Goal: Task Accomplishment & Management: Use online tool/utility

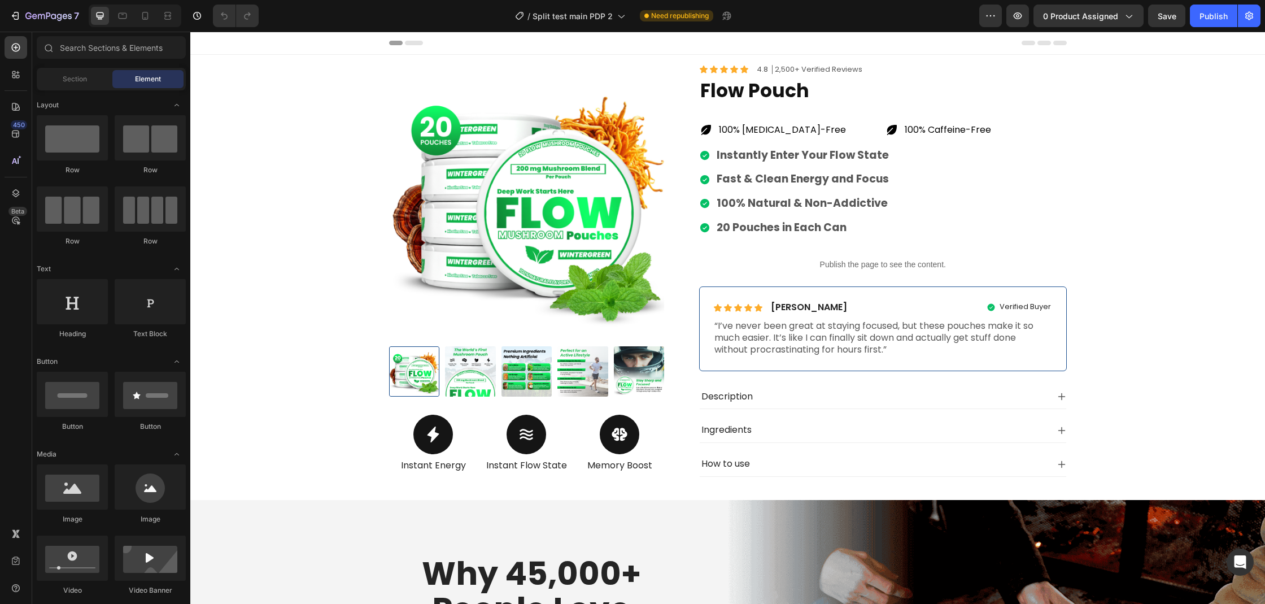
drag, startPoint x: 190, startPoint y: 32, endPoint x: 781, endPoint y: 264, distance: 635.0
click at [781, 264] on p "Publish the page to see the content." at bounding box center [883, 265] width 368 height 12
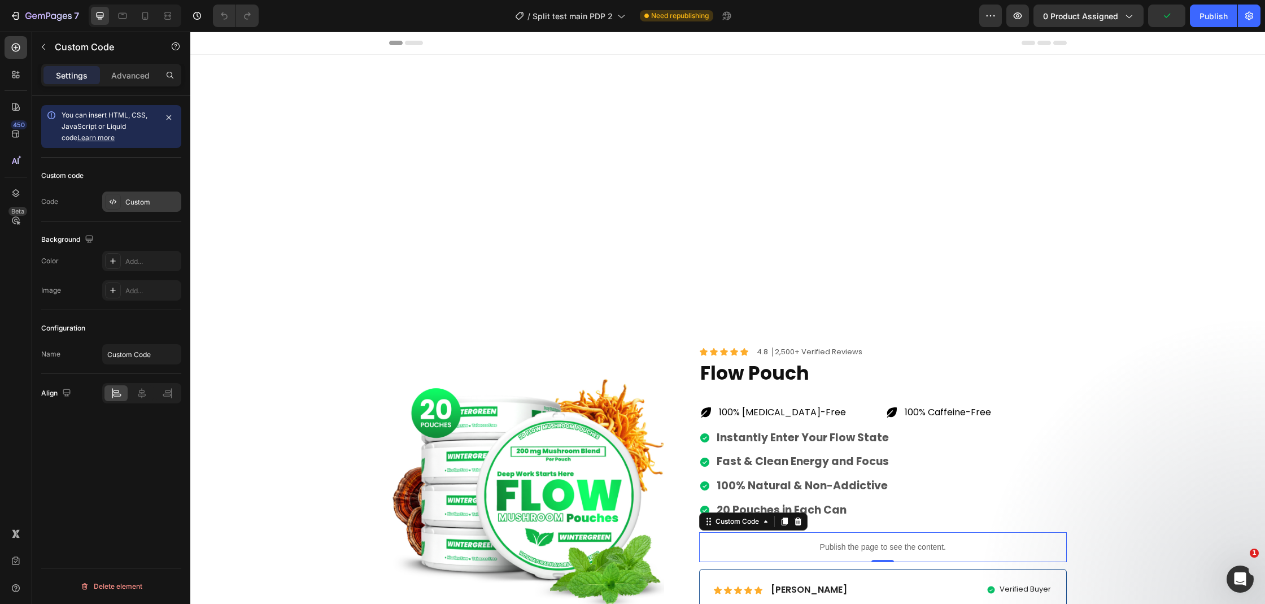
click at [117, 202] on div at bounding box center [113, 202] width 16 height 16
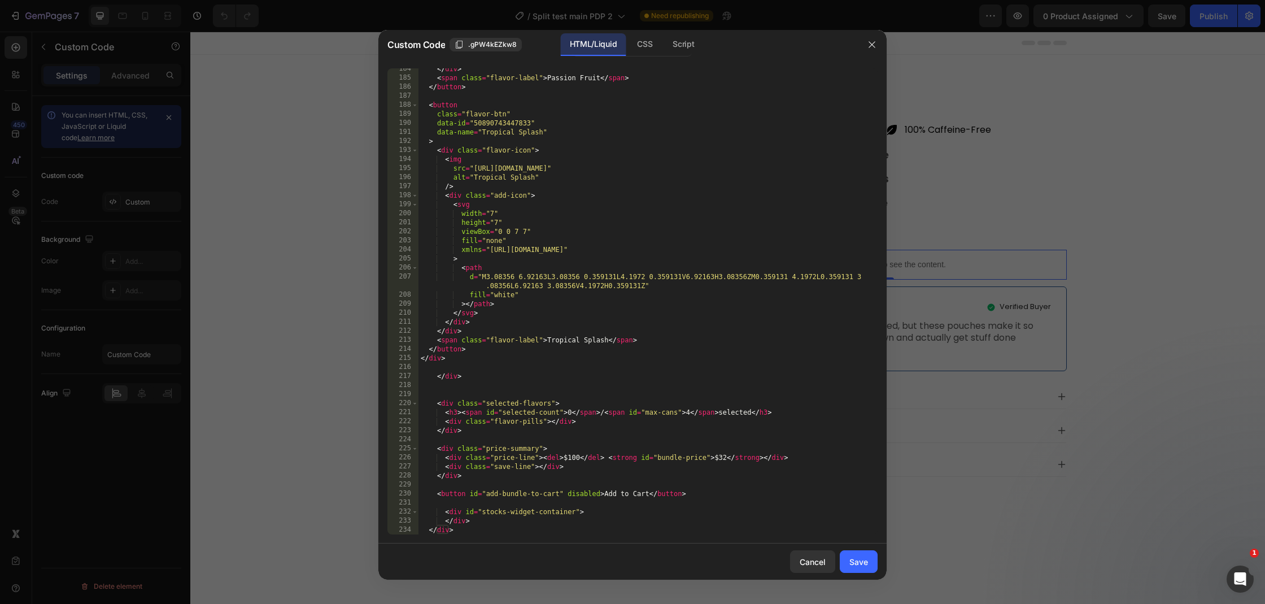
scroll to position [1739, 0]
click at [639, 47] on div "CSS" at bounding box center [644, 44] width 33 height 23
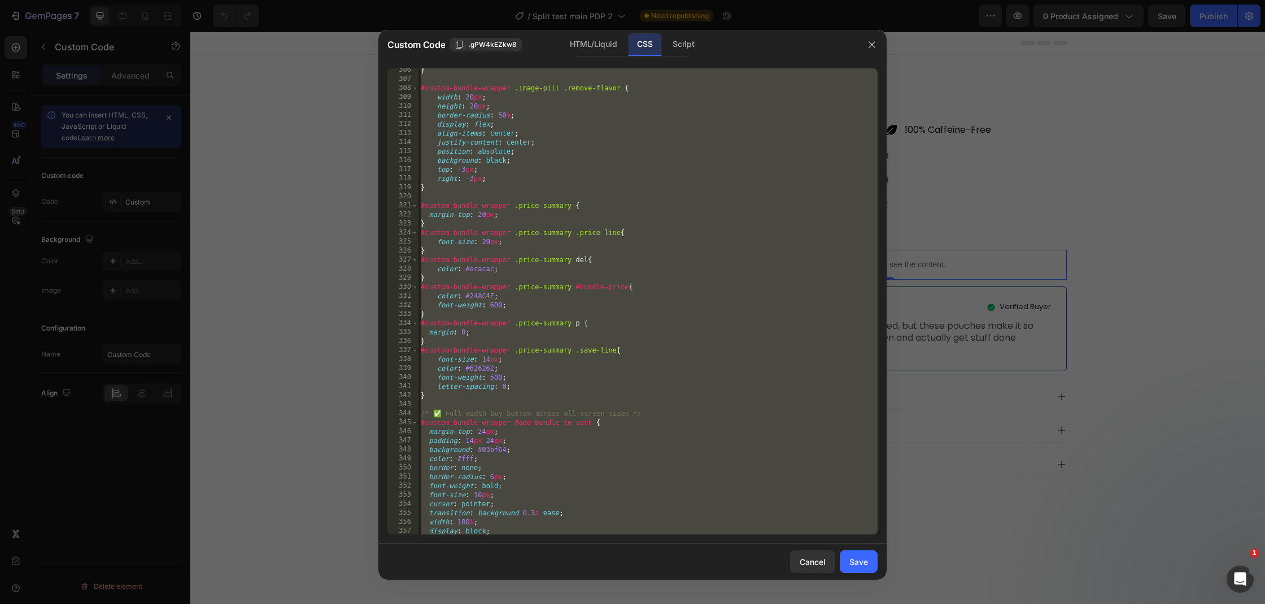
scroll to position [3106, 0]
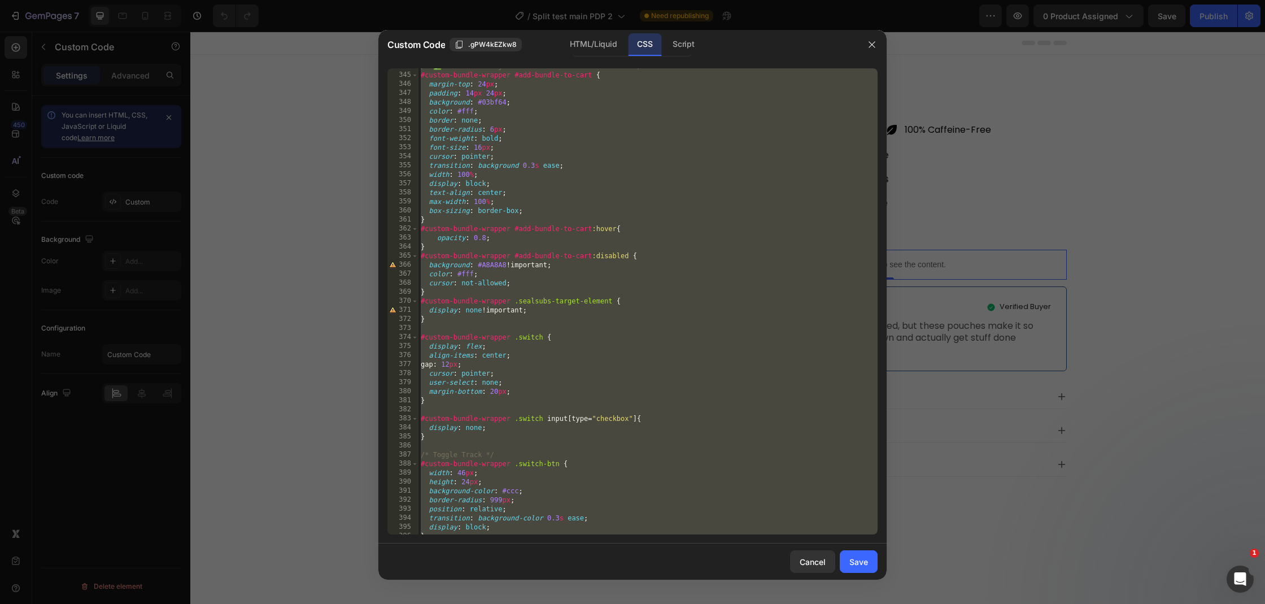
click at [682, 46] on div "Script" at bounding box center [684, 44] width 40 height 23
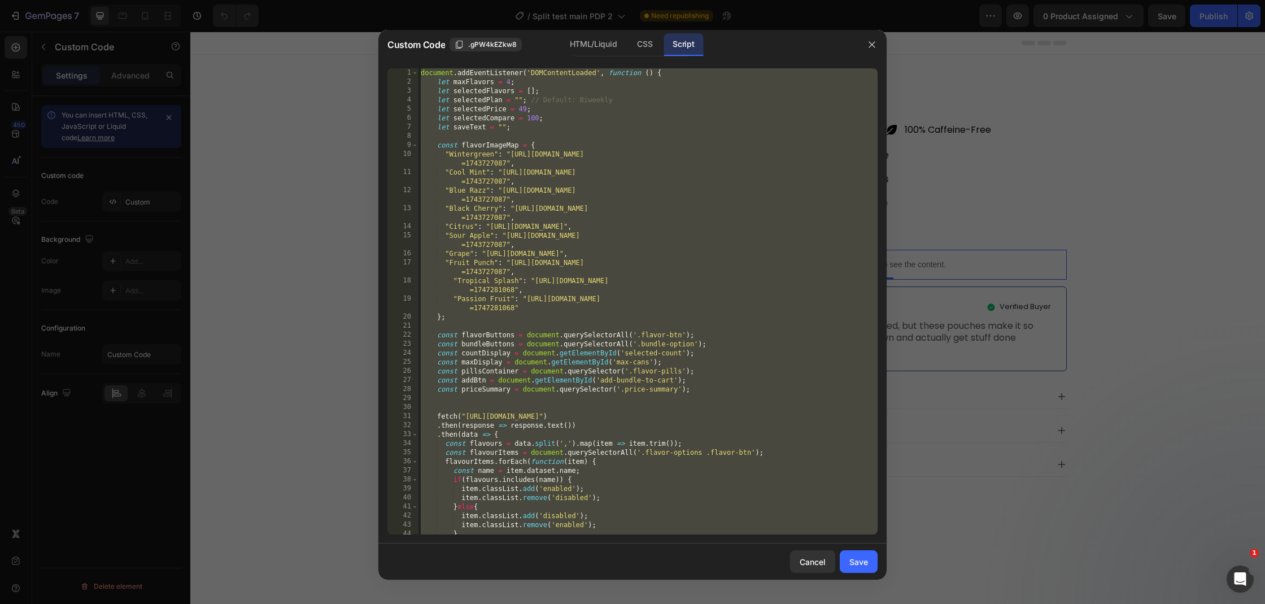
scroll to position [0, 0]
click at [1190, 246] on div at bounding box center [632, 302] width 1265 height 604
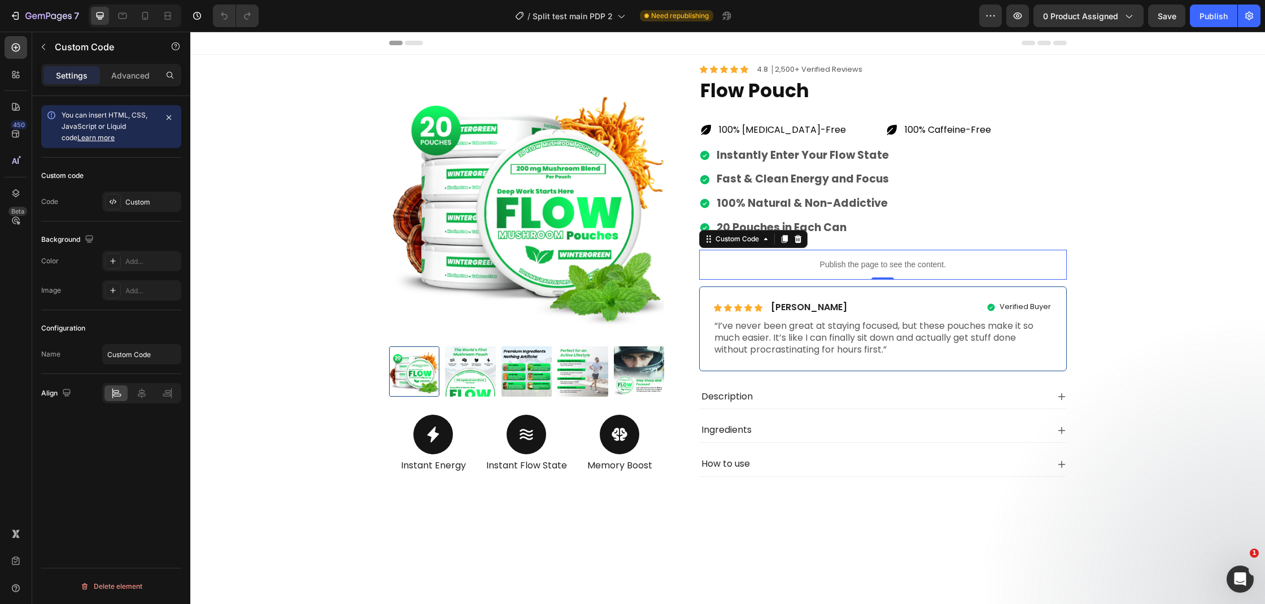
click at [1004, 17] on div "Preview 0 product assigned Save Publish" at bounding box center [1119, 16] width 281 height 23
click at [1010, 15] on button "button" at bounding box center [1017, 16] width 23 height 23
click at [13, 11] on icon "button" at bounding box center [15, 15] width 11 height 11
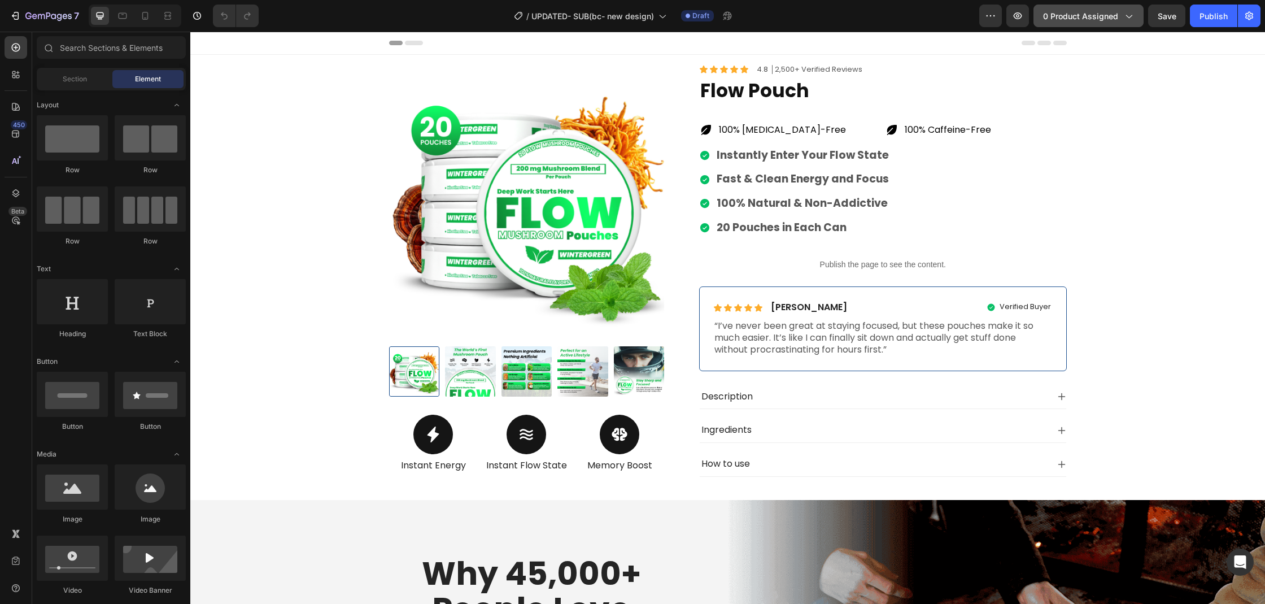
click at [1094, 14] on span "0 product assigned" at bounding box center [1080, 16] width 75 height 12
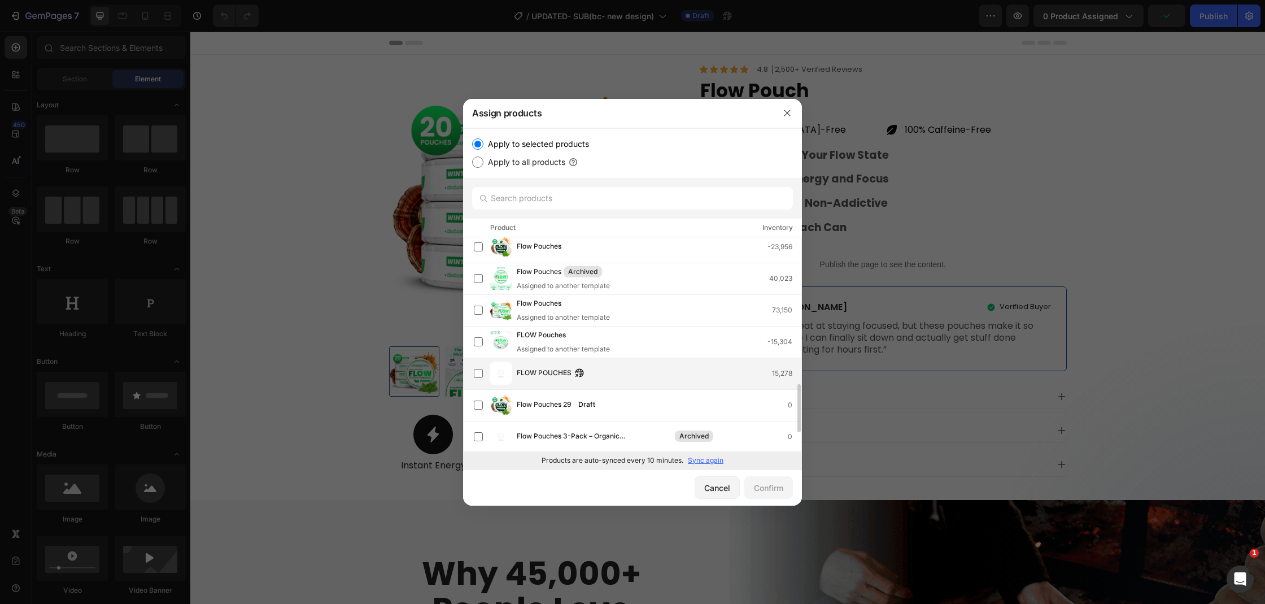
scroll to position [766, 0]
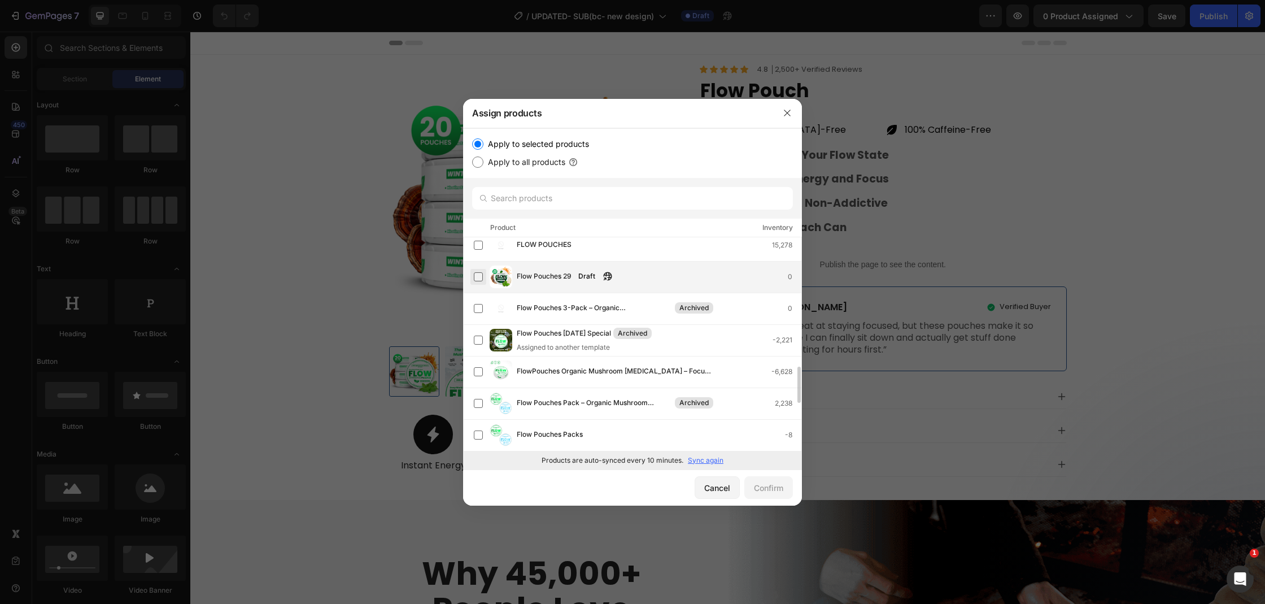
click at [475, 278] on label at bounding box center [478, 276] width 9 height 9
click at [771, 489] on div "Confirm" at bounding box center [768, 488] width 29 height 12
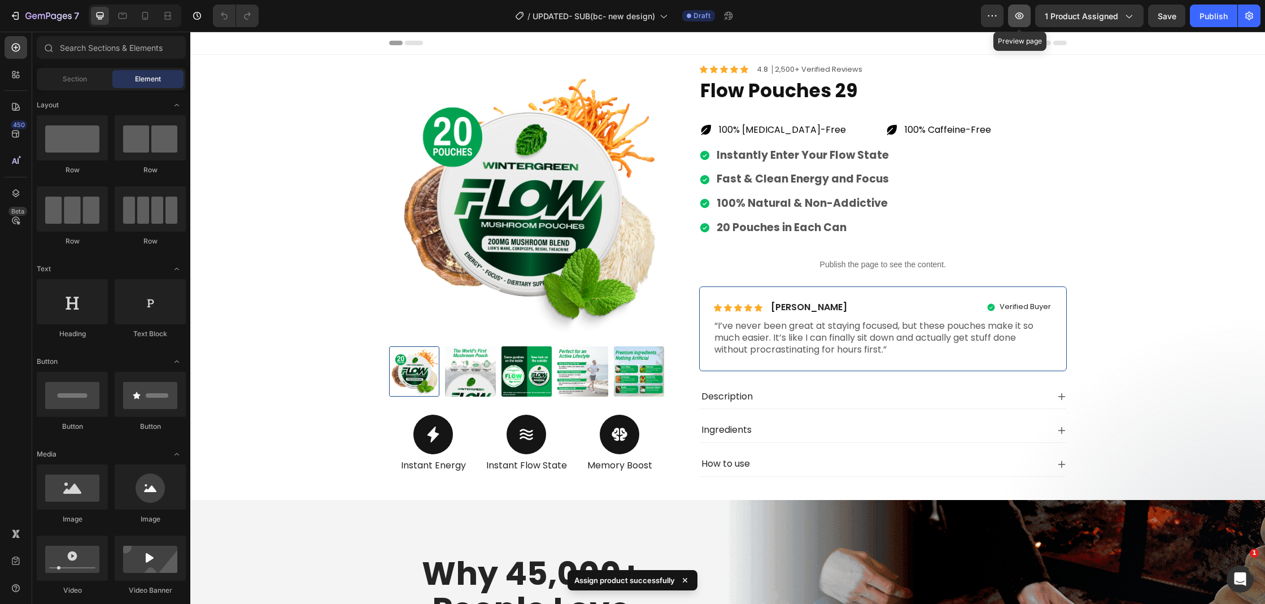
click at [1019, 18] on icon "button" at bounding box center [1020, 15] width 8 height 7
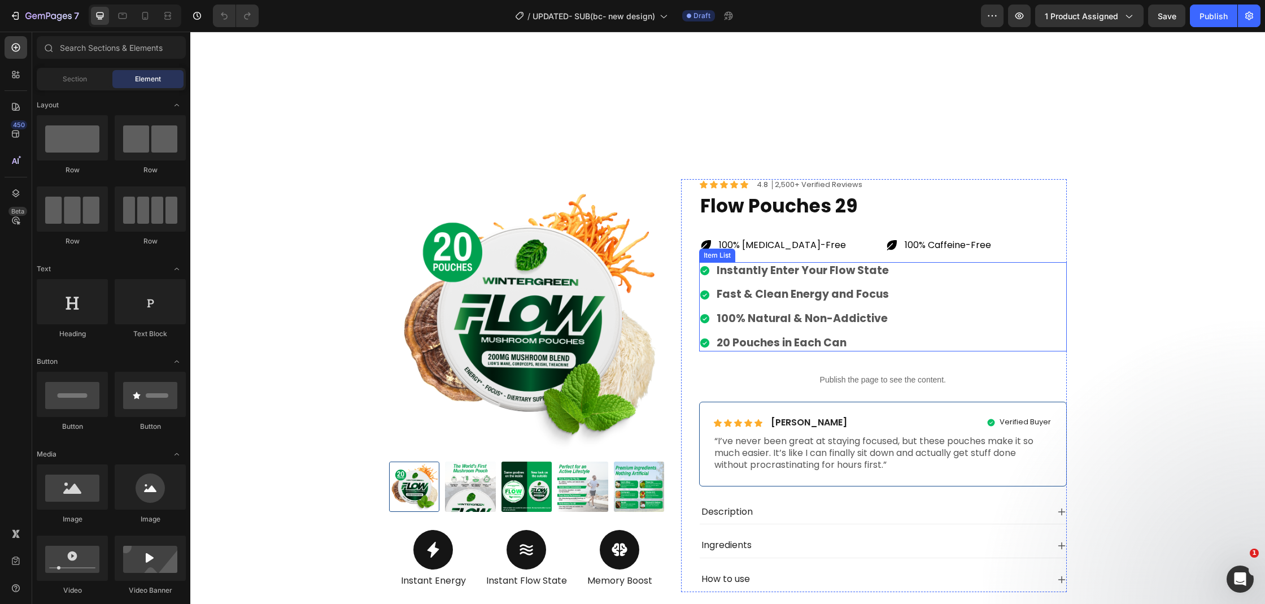
scroll to position [167, 0]
click at [799, 387] on div "Publish the page to see the content." at bounding box center [883, 380] width 368 height 30
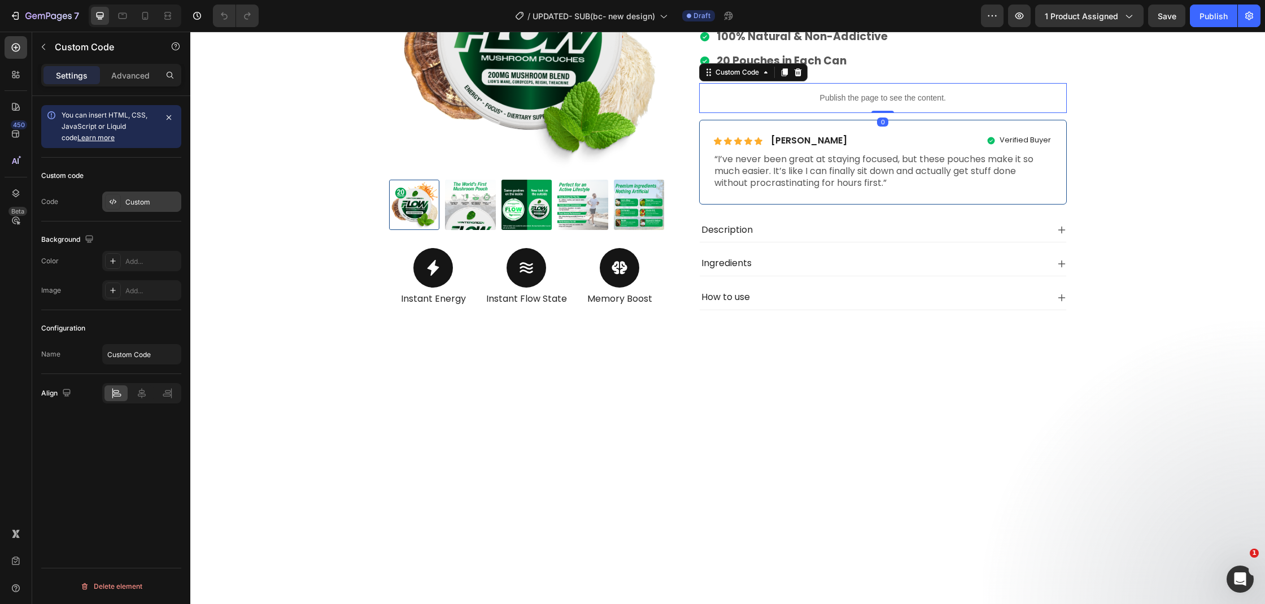
click at [136, 206] on div "Custom" at bounding box center [151, 202] width 53 height 10
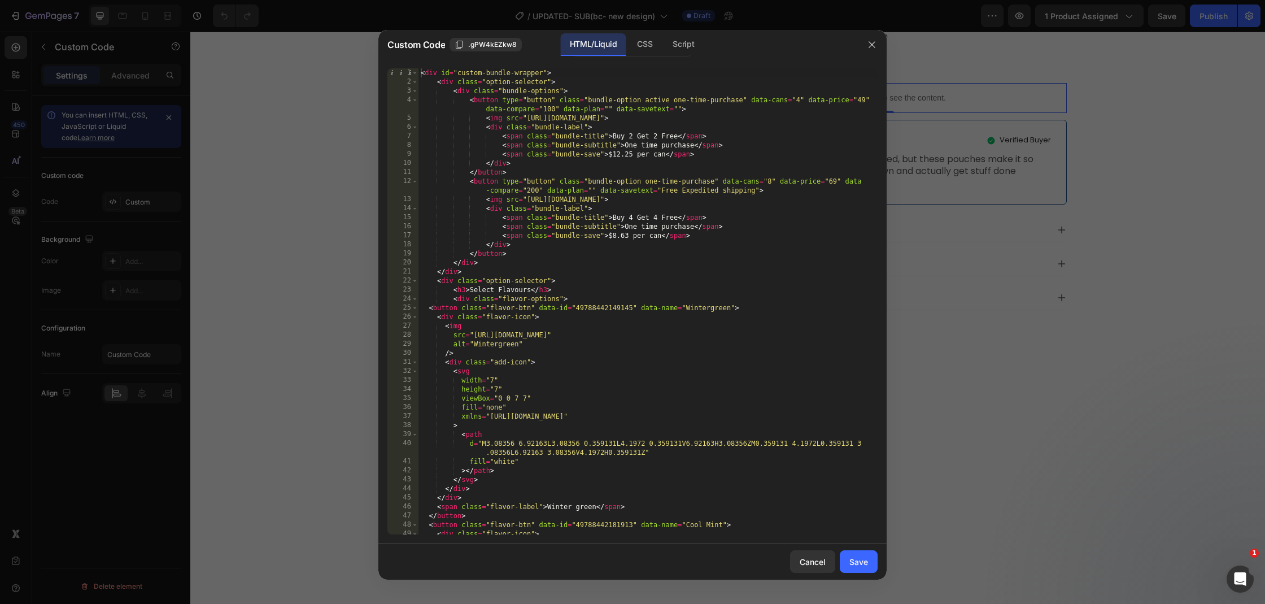
scroll to position [0, 0]
click at [874, 47] on icon "button" at bounding box center [872, 44] width 9 height 9
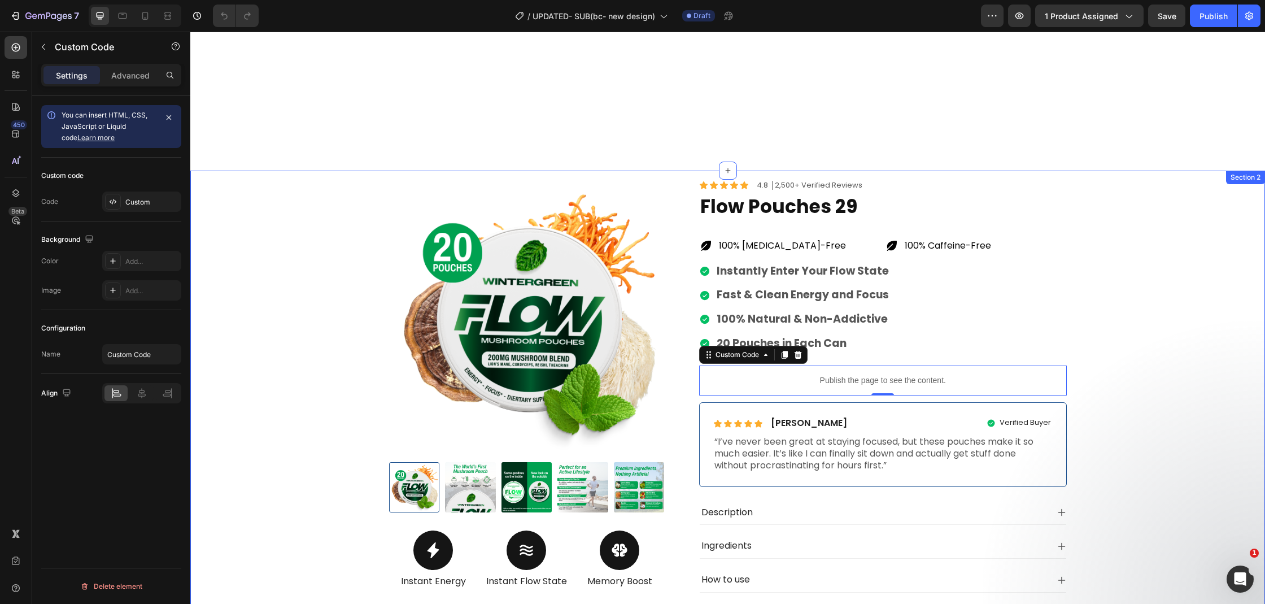
scroll to position [209, 0]
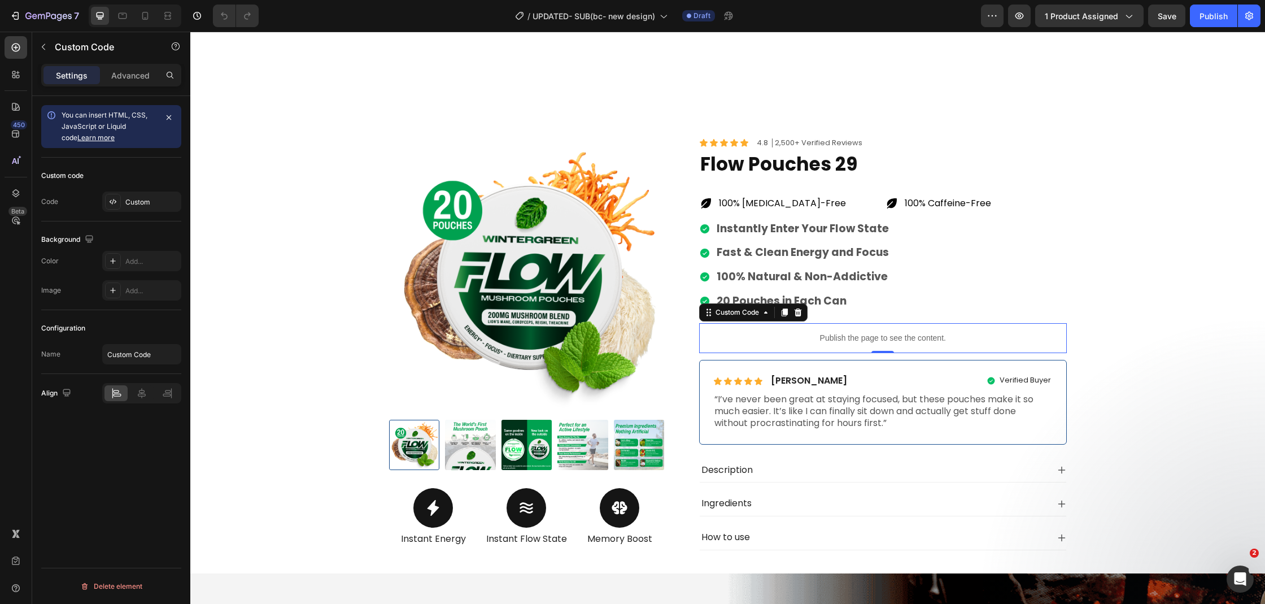
click at [895, 334] on p "Publish the page to see the content." at bounding box center [883, 338] width 368 height 12
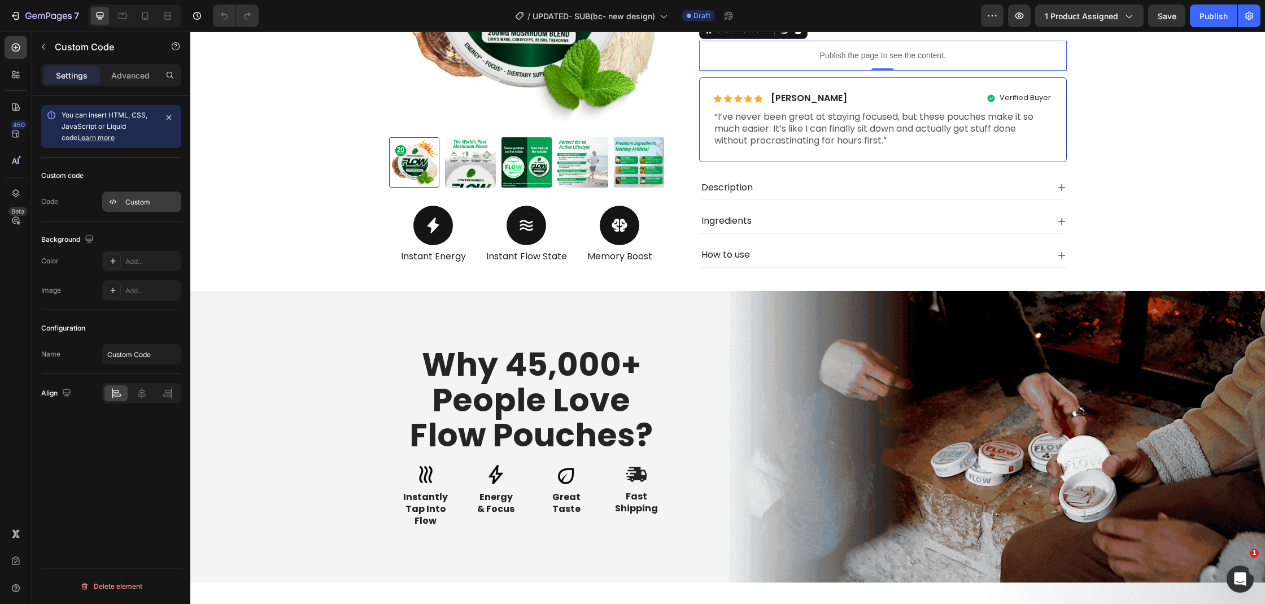
click at [136, 202] on div "Custom" at bounding box center [151, 202] width 53 height 10
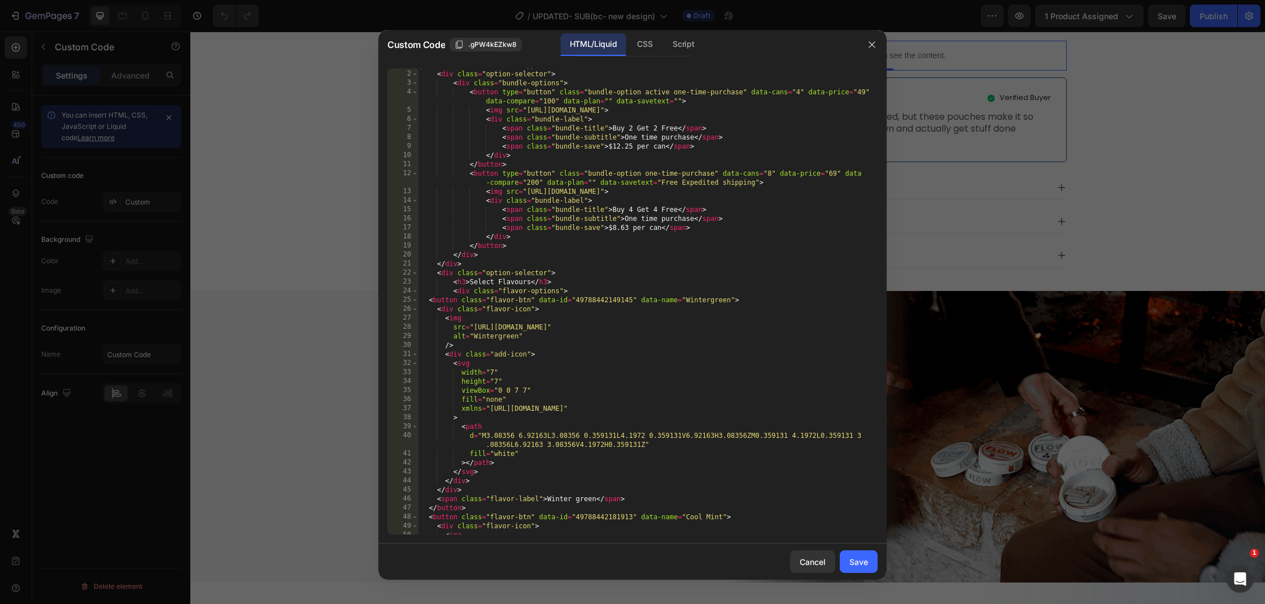
scroll to position [0, 0]
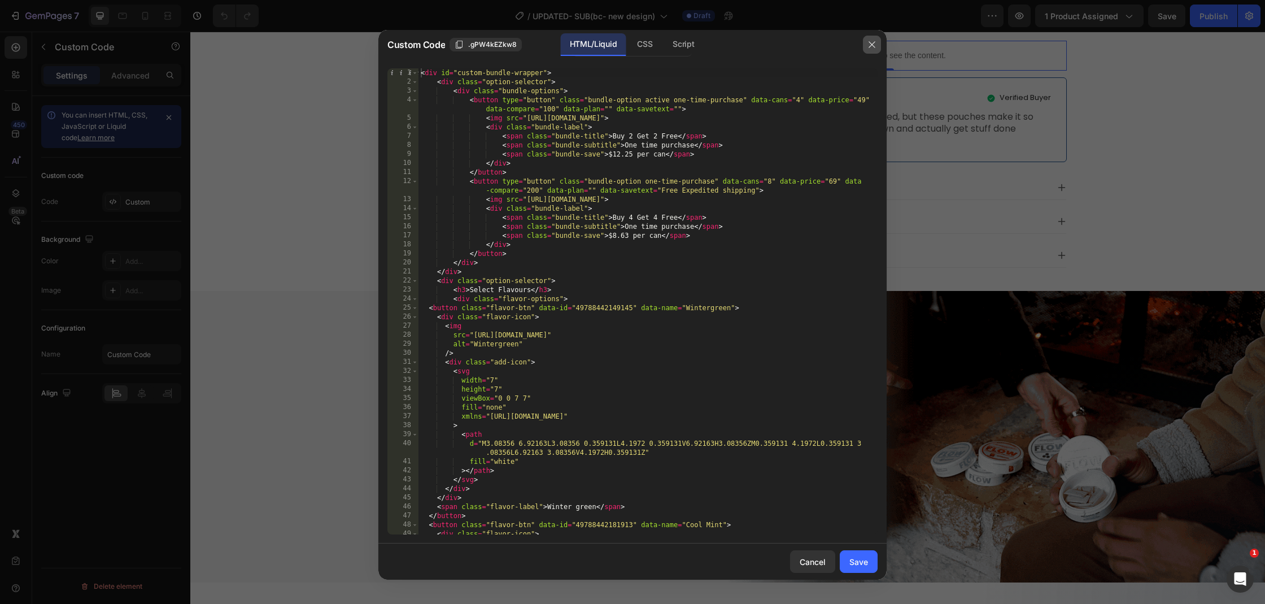
click at [873, 49] on icon "button" at bounding box center [872, 44] width 9 height 9
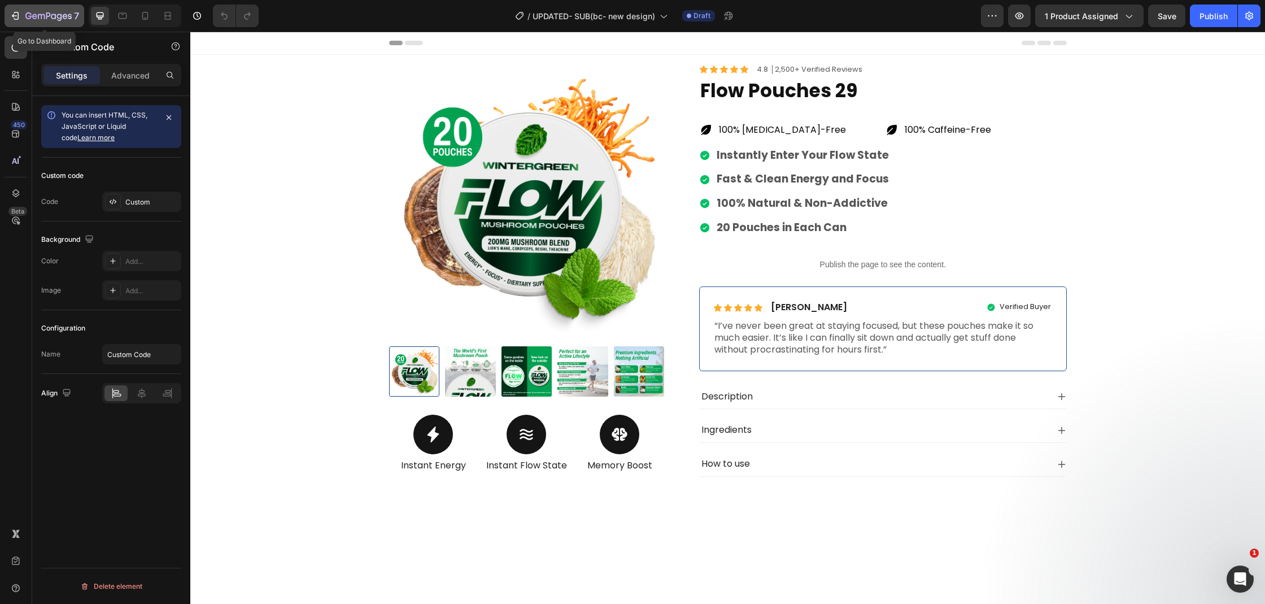
click at [27, 15] on icon "button" at bounding box center [48, 17] width 46 height 10
